Goal: Find specific page/section: Find specific page/section

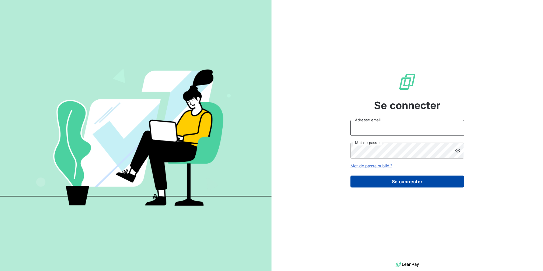
type input "[EMAIL_ADDRESS][PERSON_NAME][DOMAIN_NAME]"
click at [396, 176] on button "Se connecter" at bounding box center [408, 182] width 114 height 12
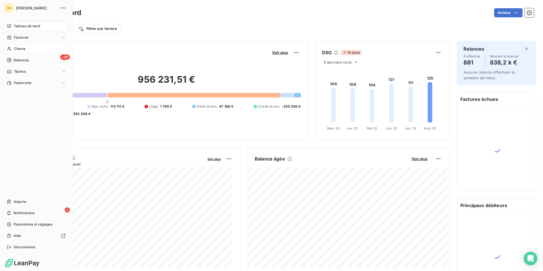
click at [22, 49] on span "Clients" at bounding box center [19, 48] width 11 height 5
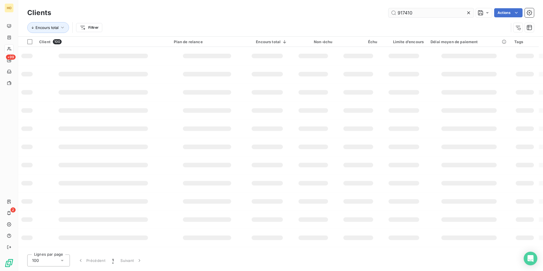
type input "917410"
